Goal: Task Accomplishment & Management: Manage account settings

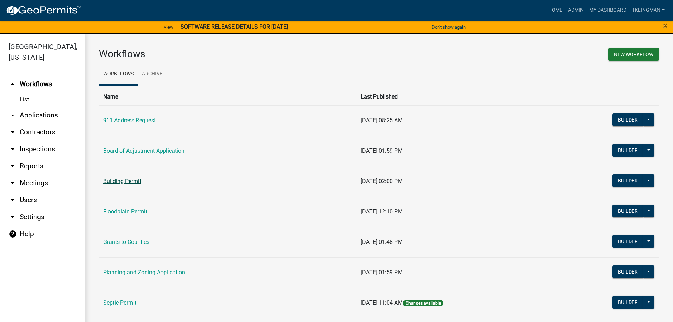
click at [136, 178] on td "Building Permit" at bounding box center [228, 181] width 258 height 30
click at [136, 178] on link "Building Permit" at bounding box center [122, 181] width 38 height 7
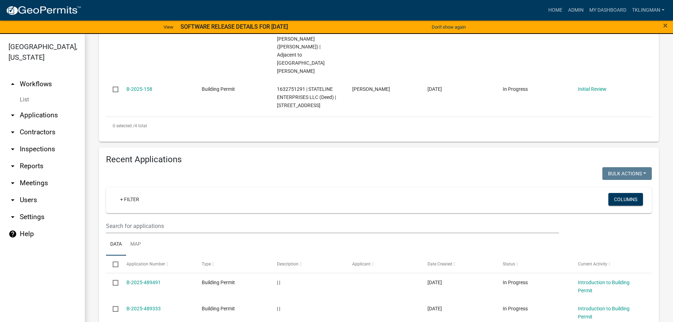
scroll to position [337, 0]
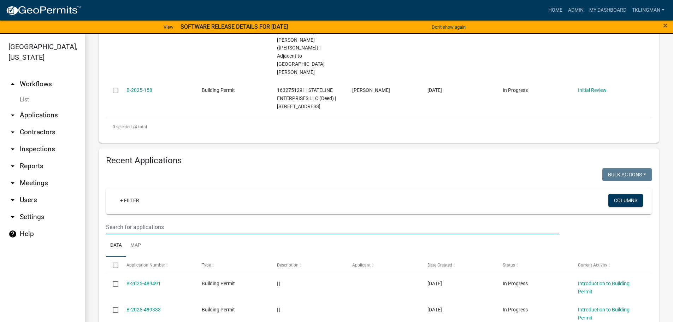
click at [179, 220] on input "text" at bounding box center [332, 227] width 453 height 14
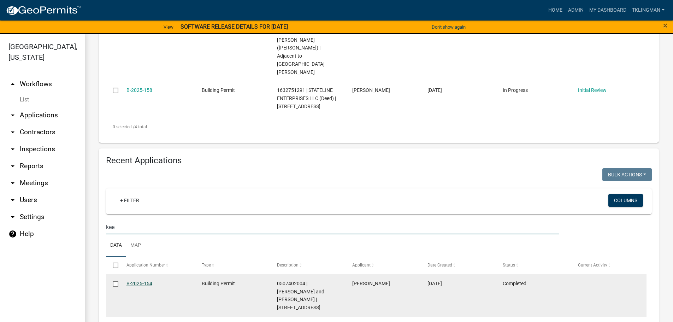
type input "kee"
click at [143, 281] on link "B-2025-154" at bounding box center [140, 284] width 26 height 6
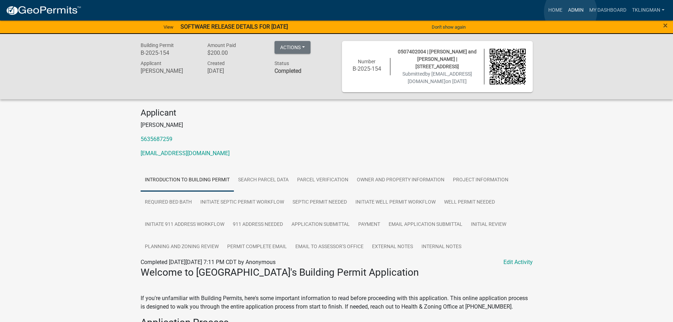
click at [571, 11] on link "Admin" at bounding box center [575, 10] width 21 height 13
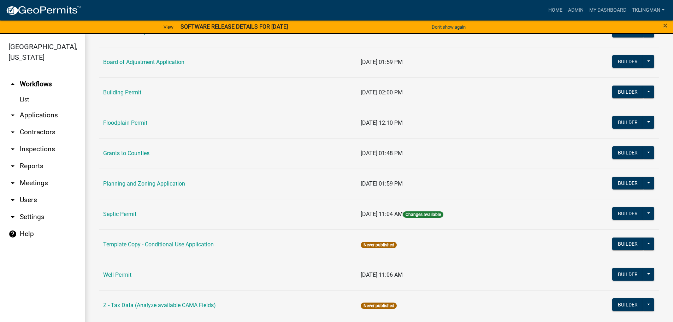
scroll to position [99, 0]
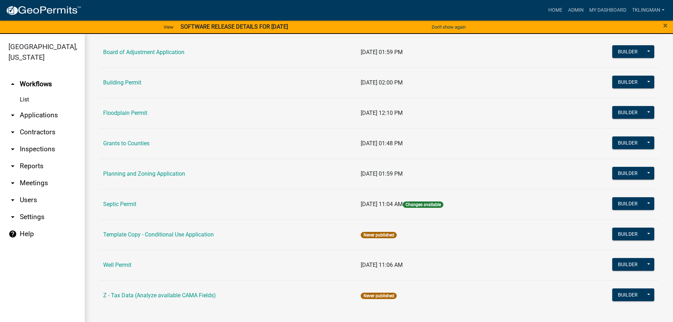
click at [13, 196] on icon "arrow_drop_down" at bounding box center [12, 200] width 8 height 8
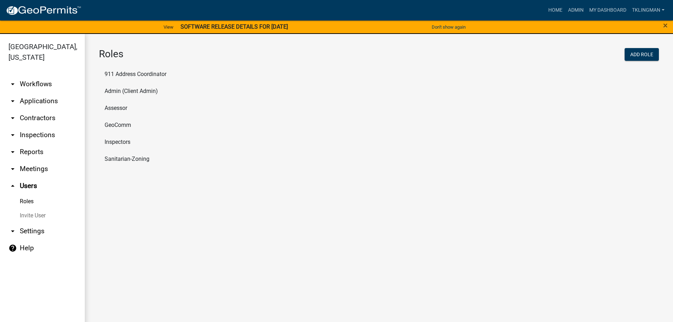
drag, startPoint x: 133, startPoint y: 92, endPoint x: 125, endPoint y: 85, distance: 10.3
click at [125, 85] on li "Admin (Client Admin)" at bounding box center [379, 91] width 560 height 17
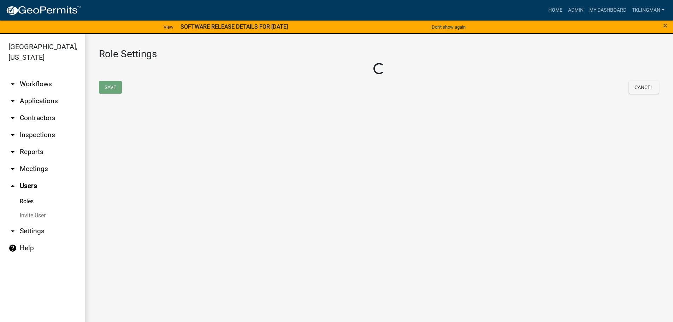
select select "4: red"
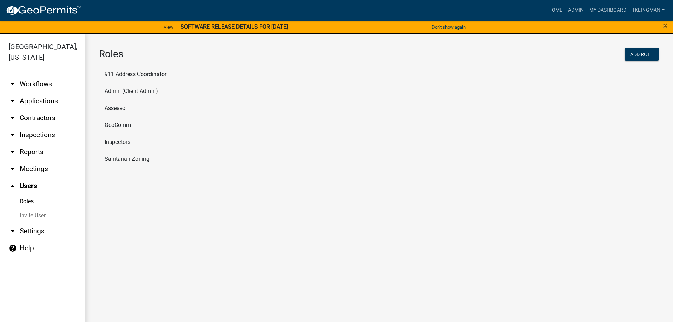
click at [116, 140] on li "Inspectors" at bounding box center [379, 142] width 560 height 17
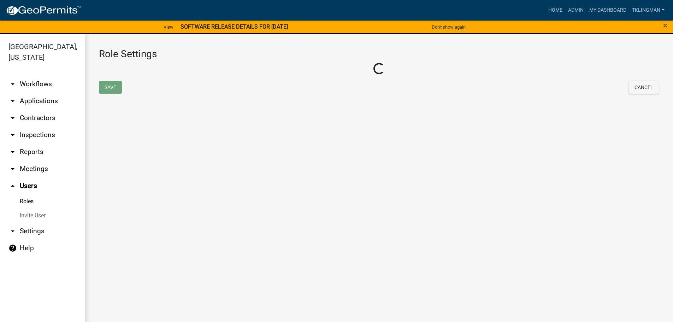
select select "1: green"
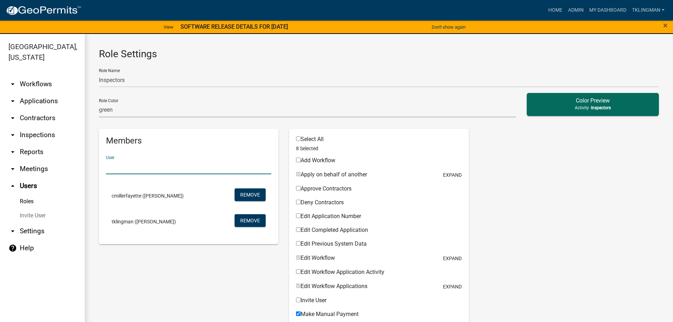
drag, startPoint x: 113, startPoint y: 171, endPoint x: 22, endPoint y: 139, distance: 96.7
drag, startPoint x: 22, startPoint y: 139, endPoint x: 187, endPoint y: 106, distance: 168.2
click at [187, 106] on select "none green yellow orange red purple light-blue light-green light-yellow" at bounding box center [307, 110] width 417 height 14
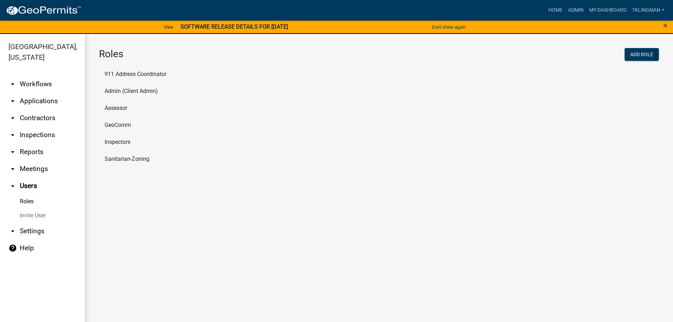
click at [128, 159] on li "Sanitarian-Zoning" at bounding box center [379, 159] width 560 height 17
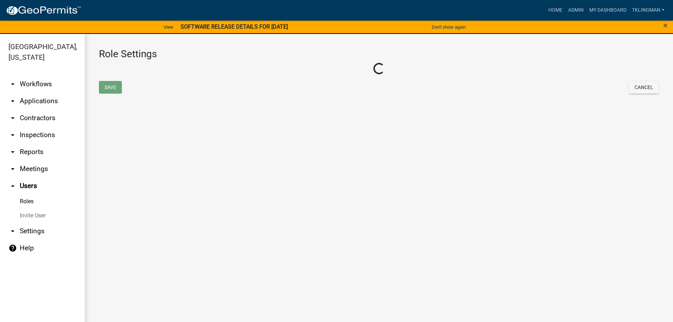
select select "2: yellow"
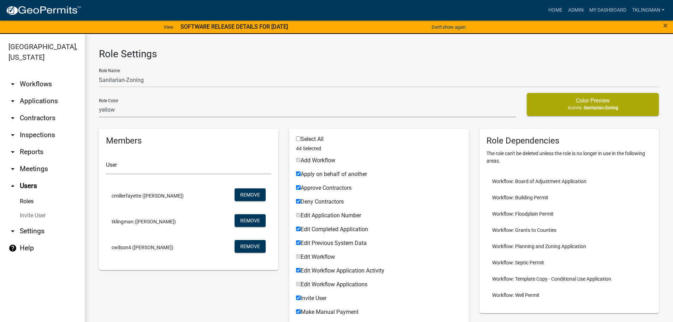
drag, startPoint x: 128, startPoint y: 159, endPoint x: 249, endPoint y: 114, distance: 129.2
drag, startPoint x: 249, startPoint y: 114, endPoint x: 306, endPoint y: 72, distance: 71.3
click at [306, 72] on div "Role Name Sanitarian-Zoning" at bounding box center [379, 75] width 560 height 24
click at [256, 246] on button "Remove" at bounding box center [250, 246] width 31 height 13
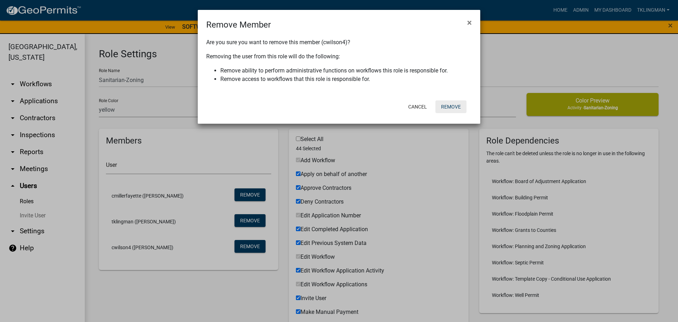
click at [448, 106] on button "Remove" at bounding box center [451, 106] width 31 height 13
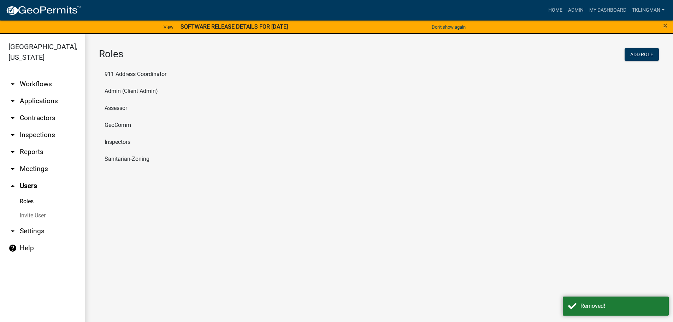
click at [124, 108] on li "Assessor" at bounding box center [379, 108] width 560 height 17
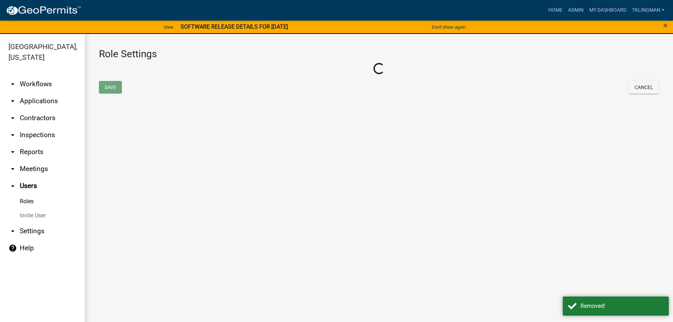
select select "7: light-green"
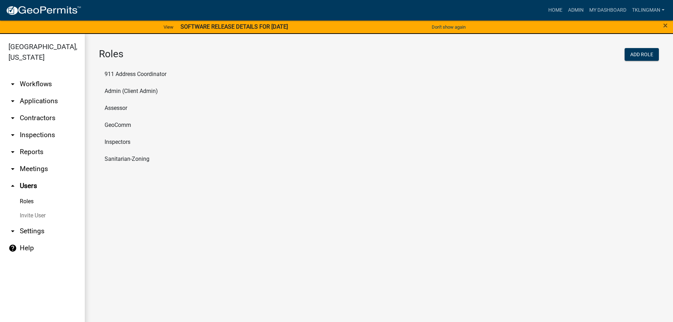
click at [118, 124] on li "GeoComm" at bounding box center [379, 125] width 560 height 17
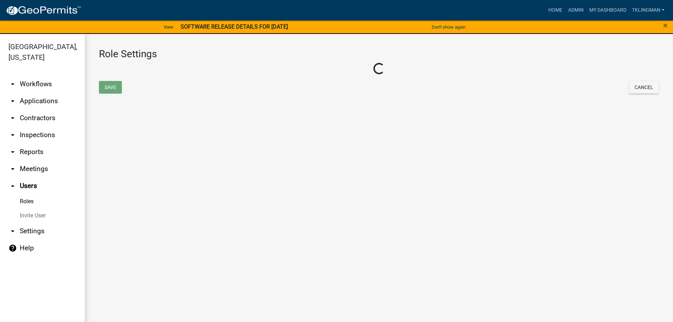
select select "4: red"
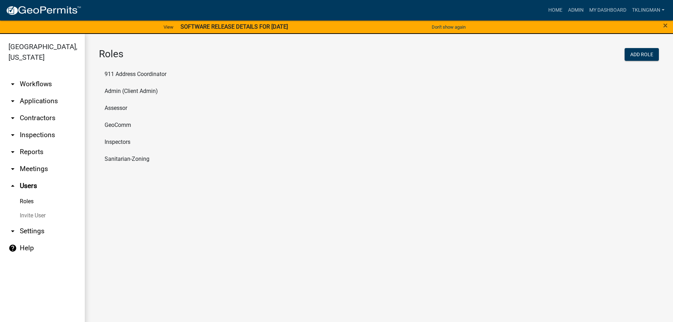
drag, startPoint x: 148, startPoint y: 87, endPoint x: 140, endPoint y: 69, distance: 19.0
click at [140, 69] on li "911 Address Coordinator" at bounding box center [379, 74] width 560 height 17
select select "6: light-blue"
drag, startPoint x: 119, startPoint y: 102, endPoint x: 89, endPoint y: 111, distance: 31.2
click at [89, 111] on div "Roles Add Role 911 Address Coordinator Admin (Client Admin) Assessor GeoComm In…" at bounding box center [379, 109] width 588 height 151
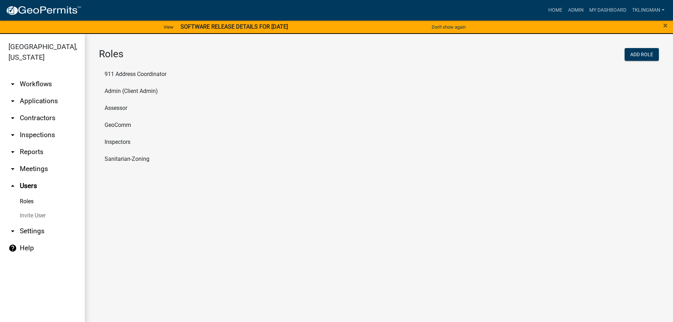
click at [116, 142] on li "Inspectors" at bounding box center [379, 142] width 560 height 17
select select "1: green"
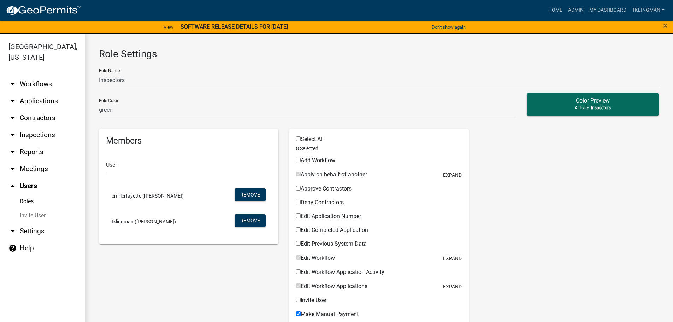
drag, startPoint x: 116, startPoint y: 142, endPoint x: 98, endPoint y: 123, distance: 25.7
